Goal: Task Accomplishment & Management: Manage account settings

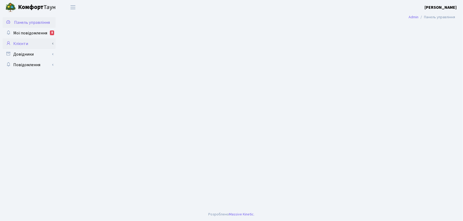
click at [19, 42] on link "Клієнти" at bounding box center [29, 43] width 53 height 11
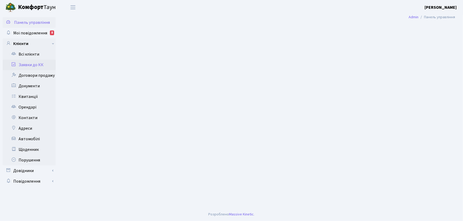
click at [38, 66] on link "Заявки до КК" at bounding box center [29, 65] width 53 height 11
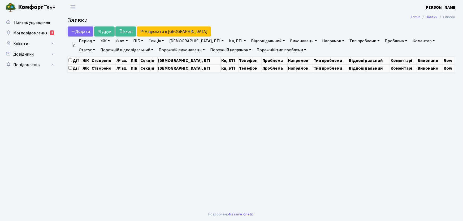
select select "25"
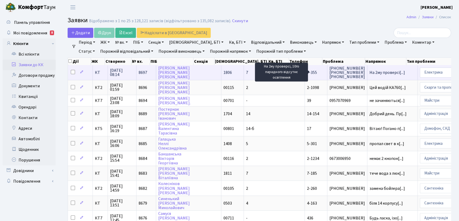
click at [370, 72] on span "На 2му проверсі[...]" at bounding box center [388, 73] width 36 height 6
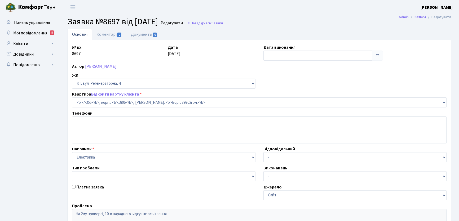
select select "4798"
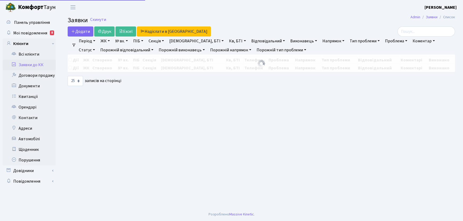
select select "25"
